Goal: Complete application form

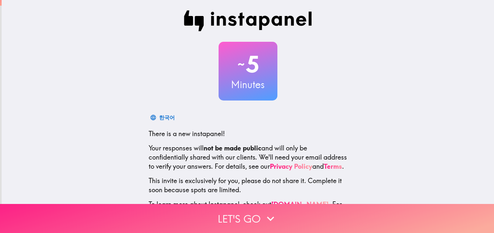
click at [228, 222] on button "Let's go" at bounding box center [247, 218] width 494 height 29
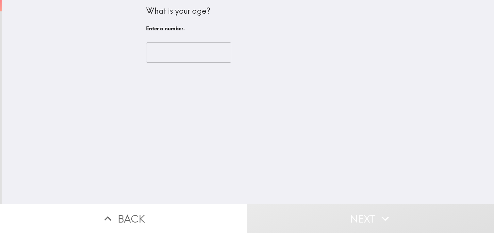
click at [193, 57] on input "number" at bounding box center [188, 52] width 85 height 20
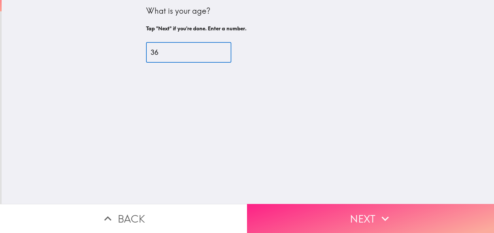
type input "36"
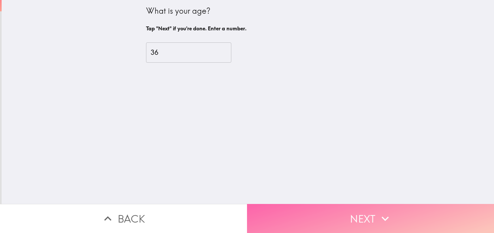
click at [314, 208] on button "Next" at bounding box center [370, 218] width 247 height 29
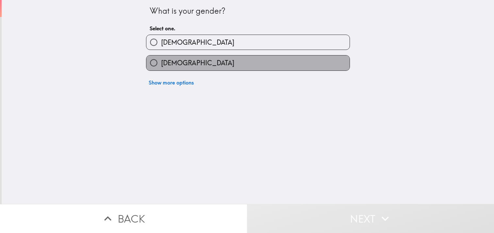
click at [248, 62] on label "[DEMOGRAPHIC_DATA]" at bounding box center [247, 63] width 203 height 15
click at [161, 62] on input "[DEMOGRAPHIC_DATA]" at bounding box center [153, 63] width 15 height 15
radio input "true"
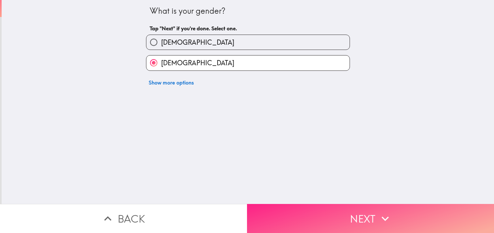
click at [315, 217] on button "Next" at bounding box center [370, 218] width 247 height 29
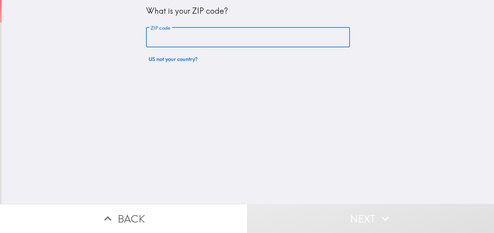
click at [291, 37] on input "ZIP code" at bounding box center [248, 37] width 204 height 20
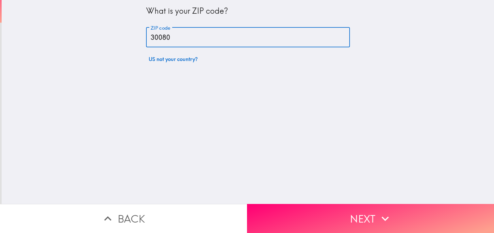
type input "30080"
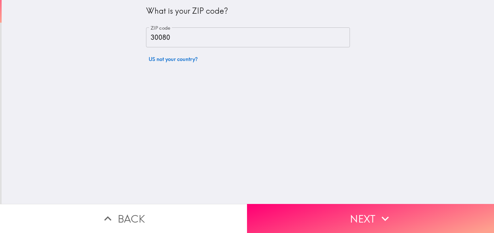
click at [334, 131] on div "What is your ZIP code? ZIP code 30080 ZIP code US not your country?" at bounding box center [248, 102] width 493 height 204
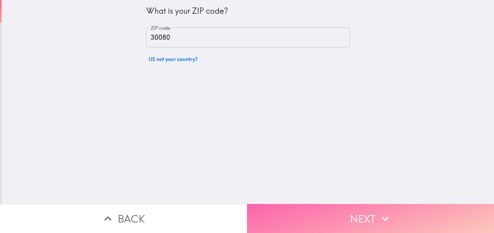
click at [351, 217] on button "Next" at bounding box center [370, 218] width 247 height 29
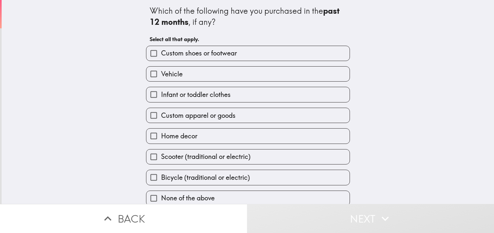
click at [275, 52] on label "Custom shoes or footwear" at bounding box center [247, 53] width 203 height 15
click at [161, 52] on input "Custom shoes or footwear" at bounding box center [153, 53] width 15 height 15
checkbox input "true"
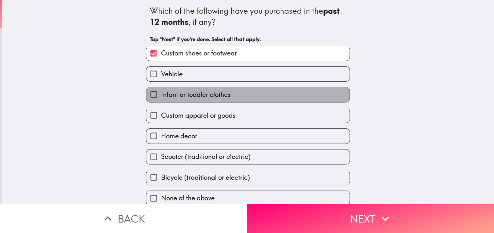
click at [224, 94] on span "Infant or toddler clothes" at bounding box center [196, 94] width 70 height 9
click at [161, 94] on input "Infant or toddler clothes" at bounding box center [153, 94] width 15 height 15
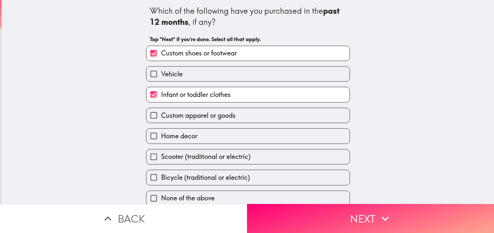
click at [186, 93] on span "Infant or toddler clothes" at bounding box center [196, 94] width 70 height 9
click at [161, 93] on input "Infant or toddler clothes" at bounding box center [153, 94] width 15 height 15
checkbox input "false"
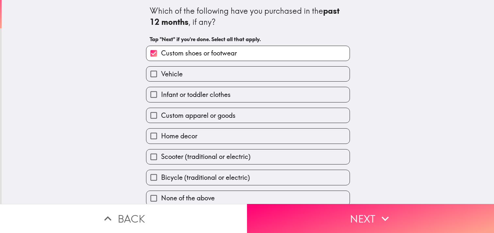
click at [192, 117] on span "Custom apparel or goods" at bounding box center [198, 115] width 75 height 9
click at [161, 117] on input "Custom apparel or goods" at bounding box center [153, 115] width 15 height 15
checkbox input "true"
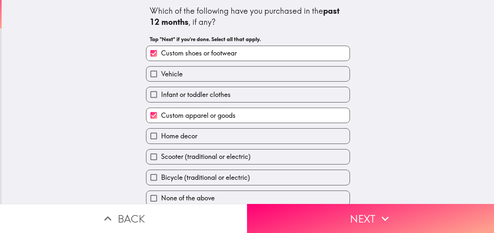
click at [192, 139] on span "Home decor" at bounding box center [179, 136] width 36 height 9
click at [161, 139] on input "Home decor" at bounding box center [153, 136] width 15 height 15
checkbox input "true"
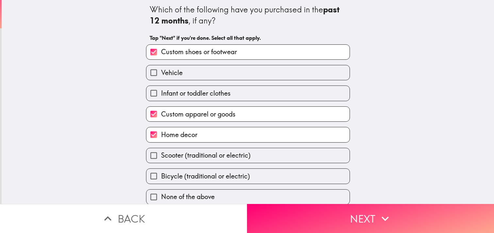
scroll to position [6, 0]
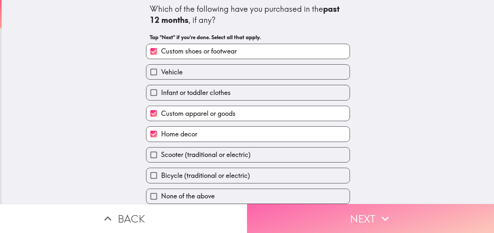
click at [364, 210] on button "Next" at bounding box center [370, 218] width 247 height 29
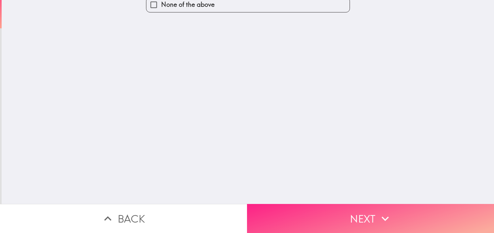
scroll to position [0, 0]
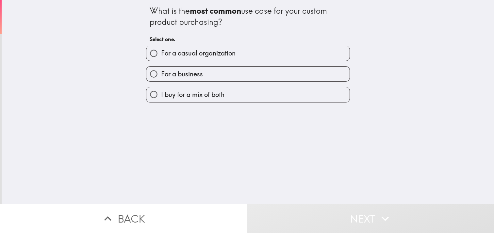
click at [235, 92] on label "I buy for a mix of both" at bounding box center [247, 94] width 203 height 15
click at [161, 92] on input "I buy for a mix of both" at bounding box center [153, 94] width 15 height 15
radio input "true"
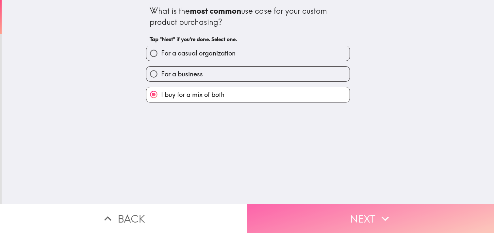
click at [320, 211] on button "Next" at bounding box center [370, 218] width 247 height 29
